Goal: Task Accomplishment & Management: Complete application form

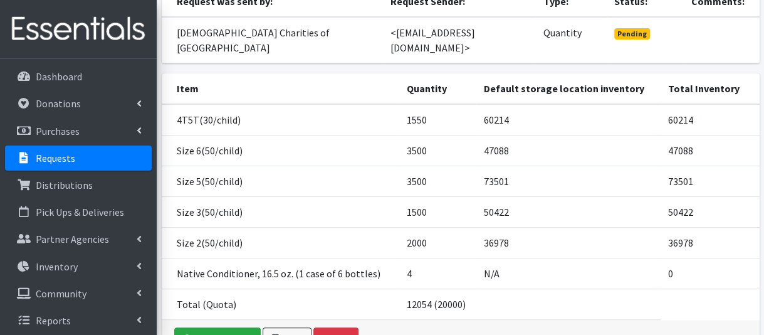
scroll to position [219, 0]
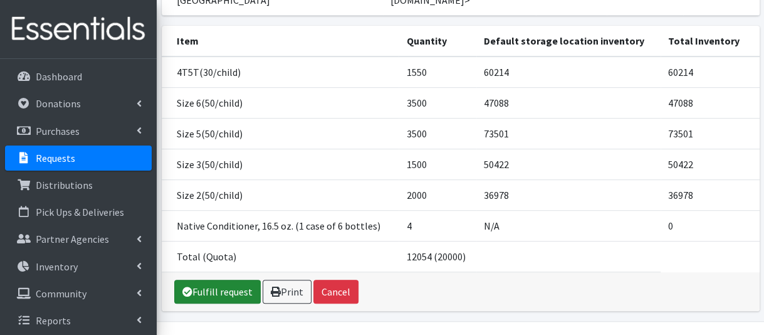
click at [232, 280] on link "Fulfill request" at bounding box center [217, 292] width 87 height 24
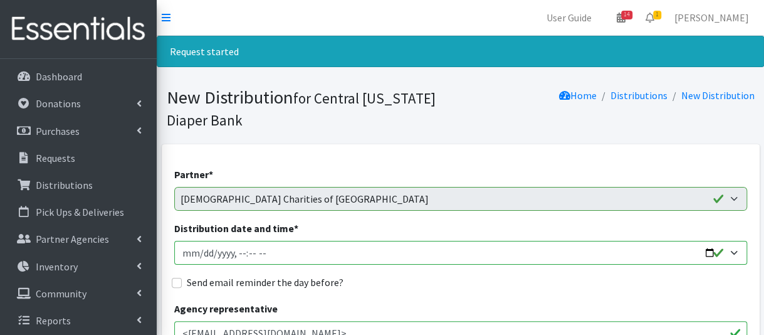
click at [202, 256] on input "Distribution date and time *" at bounding box center [460, 253] width 573 height 24
type input "2025-09-12T11:00"
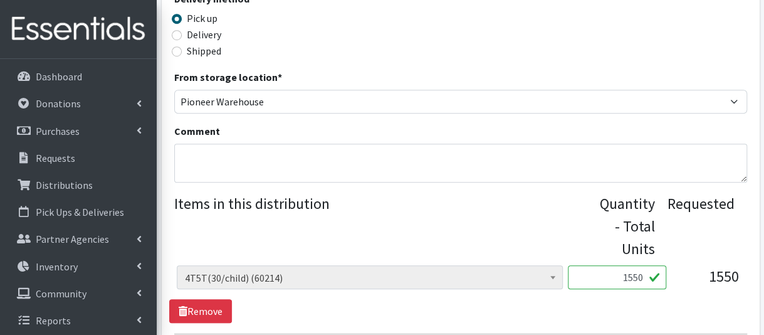
scroll to position [439, 0]
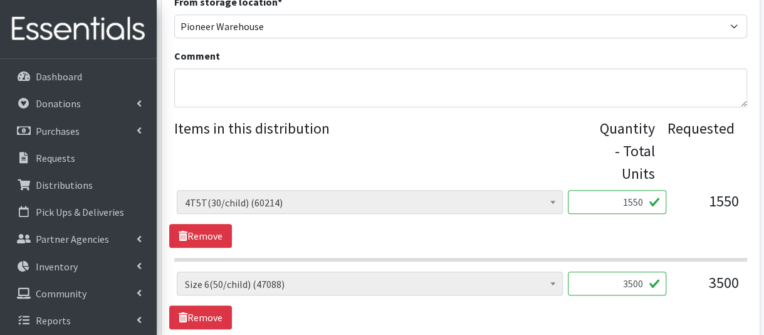
drag, startPoint x: 628, startPoint y: 201, endPoint x: 639, endPoint y: 200, distance: 10.7
click at [639, 200] on input "1550" at bounding box center [617, 202] width 98 height 24
type input "1050"
click at [629, 280] on input "3500" at bounding box center [617, 284] width 98 height 24
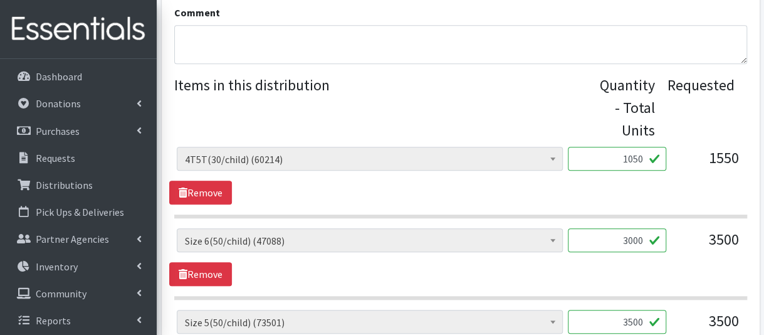
scroll to position [502, 0]
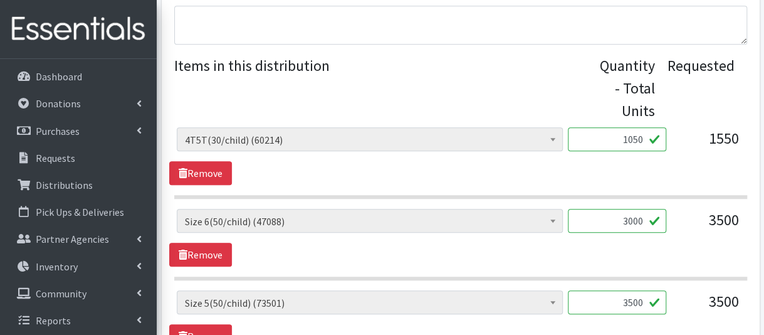
type input "3000"
click at [630, 300] on input "3500" at bounding box center [617, 302] width 98 height 24
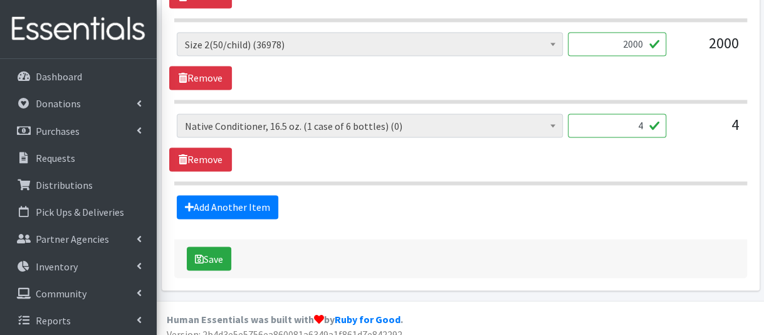
scroll to position [930, 0]
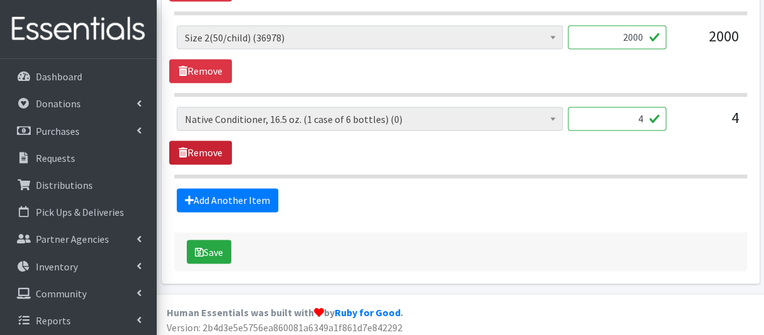
type input "3000"
click at [191, 144] on link "Remove" at bounding box center [200, 152] width 63 height 24
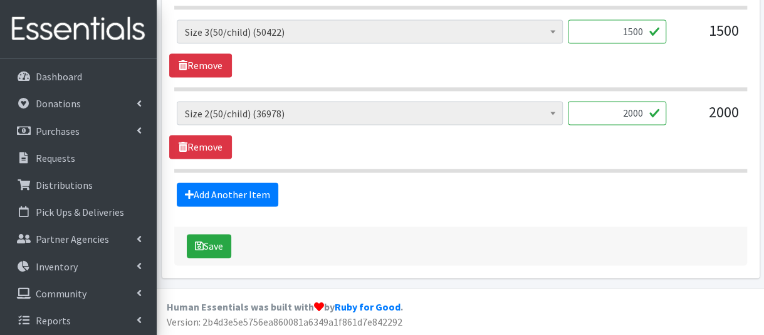
scroll to position [849, 0]
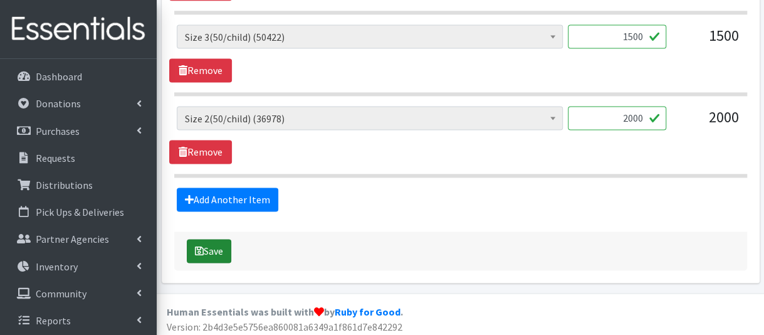
click at [208, 251] on button "Save" at bounding box center [209, 251] width 45 height 24
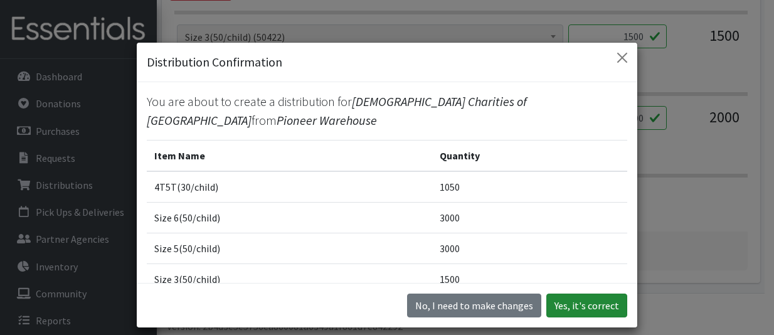
click at [567, 298] on button "Yes, it's correct" at bounding box center [586, 305] width 81 height 24
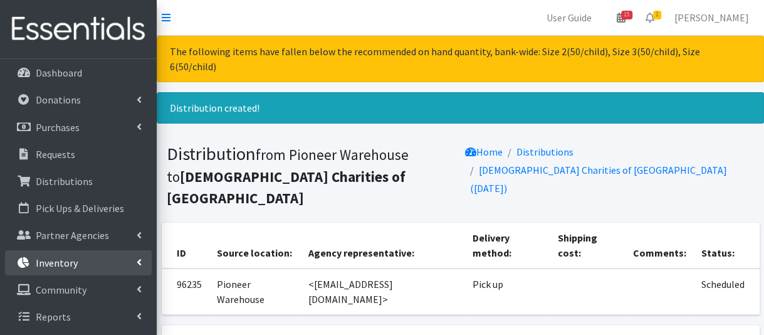
click at [89, 268] on link "Inventory" at bounding box center [78, 262] width 147 height 25
click at [92, 285] on link "Items & Inventory" at bounding box center [78, 289] width 147 height 25
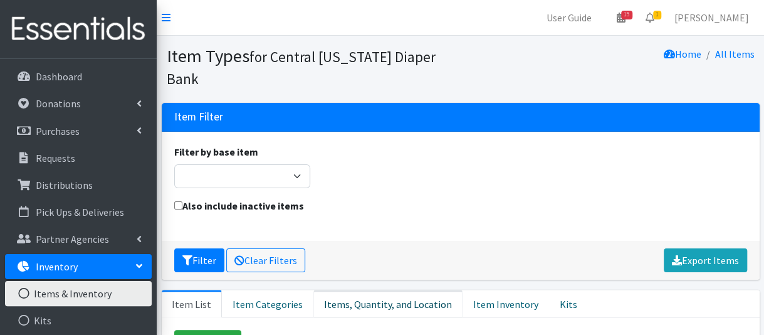
click at [349, 290] on link "Items, Quantity, and Location" at bounding box center [388, 304] width 149 height 28
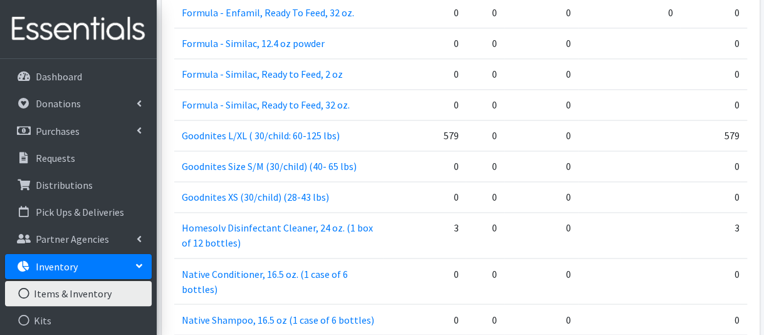
scroll to position [941, 0]
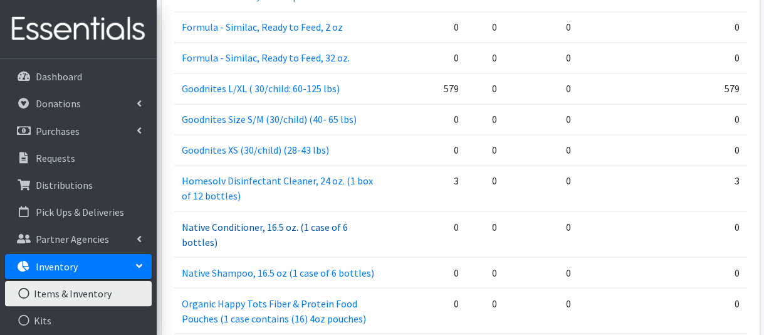
click at [340, 220] on link "Native Conditioner, 16.5 oz. (1 case of 6 bottles)" at bounding box center [265, 234] width 166 height 28
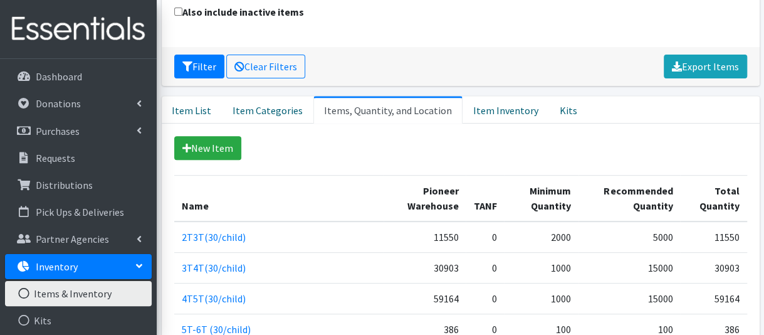
scroll to position [63, 0]
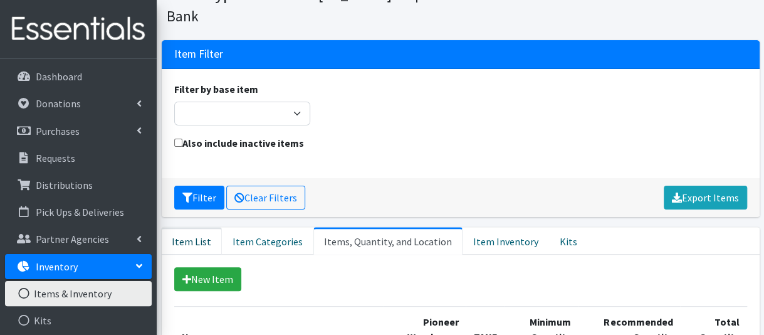
click at [187, 227] on link "Item List" at bounding box center [192, 241] width 60 height 28
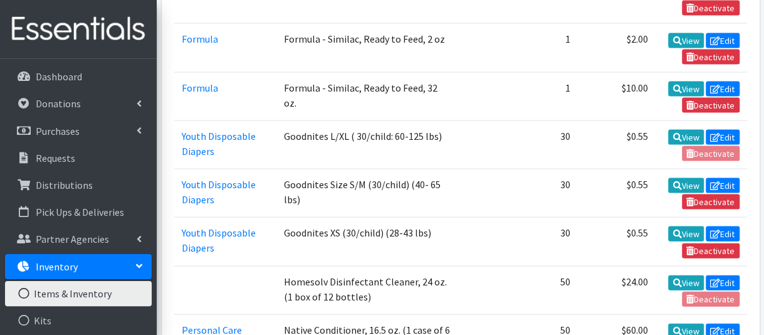
scroll to position [1317, 0]
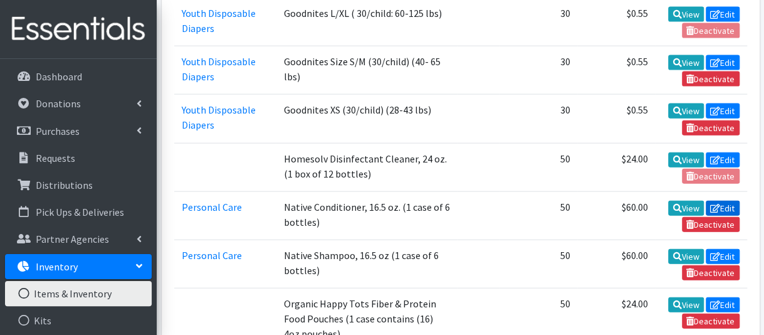
click at [723, 201] on link "Edit" at bounding box center [723, 208] width 34 height 15
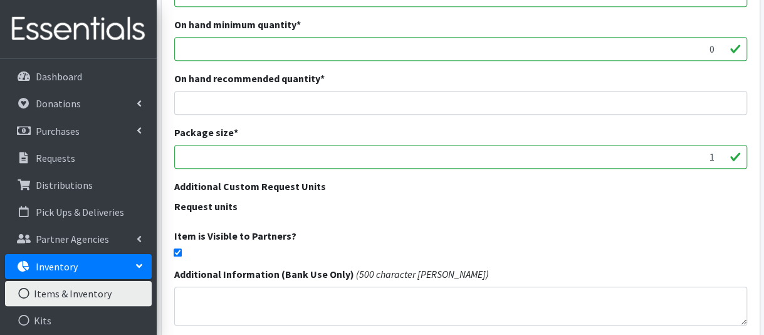
scroll to position [492, 0]
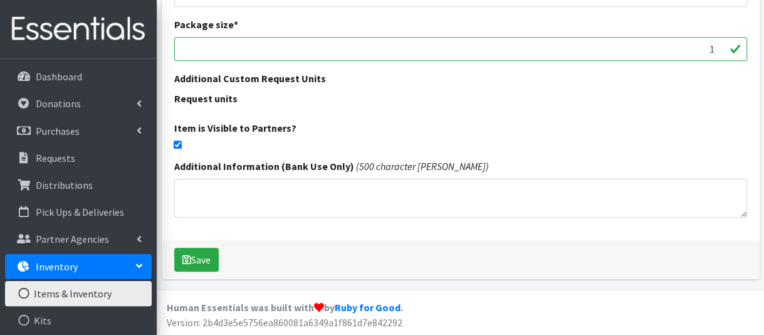
click at [176, 144] on input "checkbox" at bounding box center [178, 144] width 8 height 8
checkbox input "false"
click at [198, 250] on button "Save" at bounding box center [196, 260] width 45 height 24
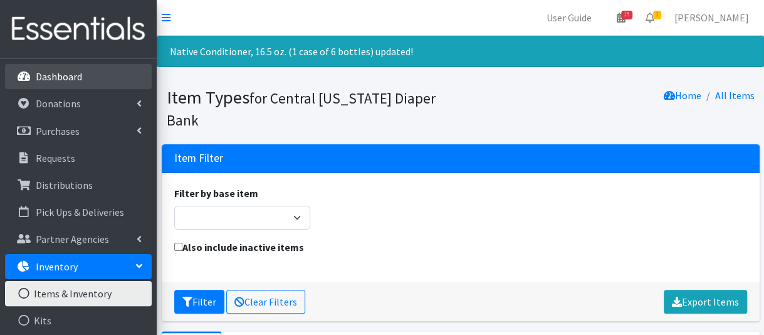
click at [76, 76] on p "Dashboard" at bounding box center [59, 76] width 46 height 13
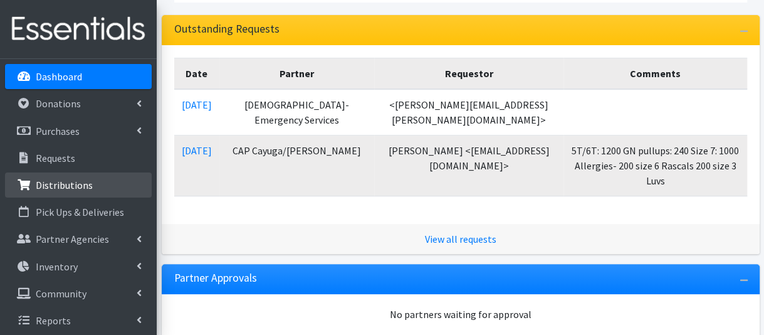
scroll to position [4, 0]
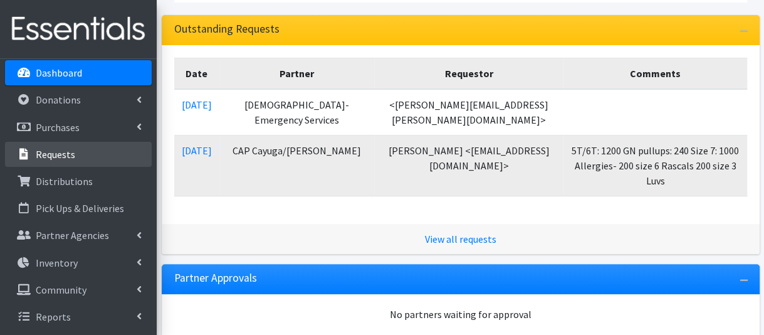
click at [100, 153] on link "Requests" at bounding box center [78, 154] width 147 height 25
